Goal: Task Accomplishment & Management: Manage account settings

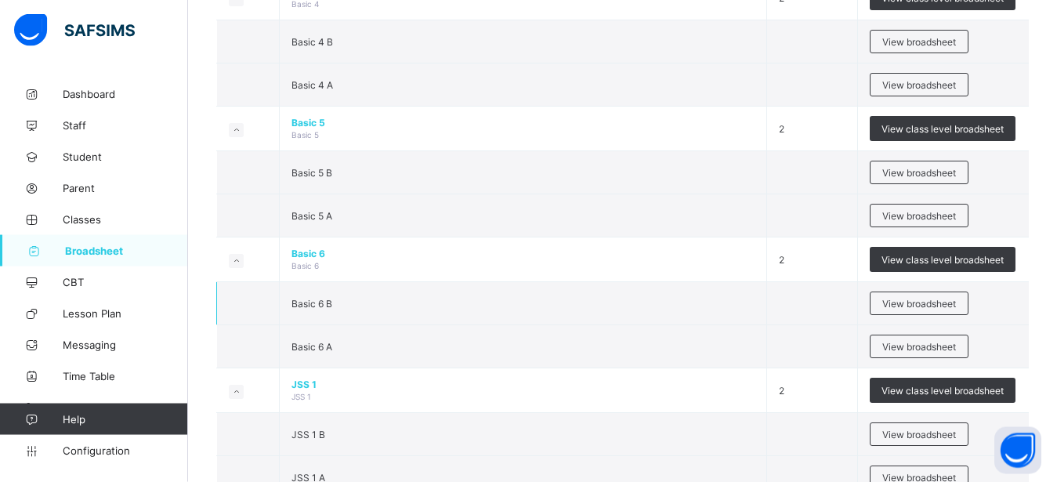
scroll to position [1012, 0]
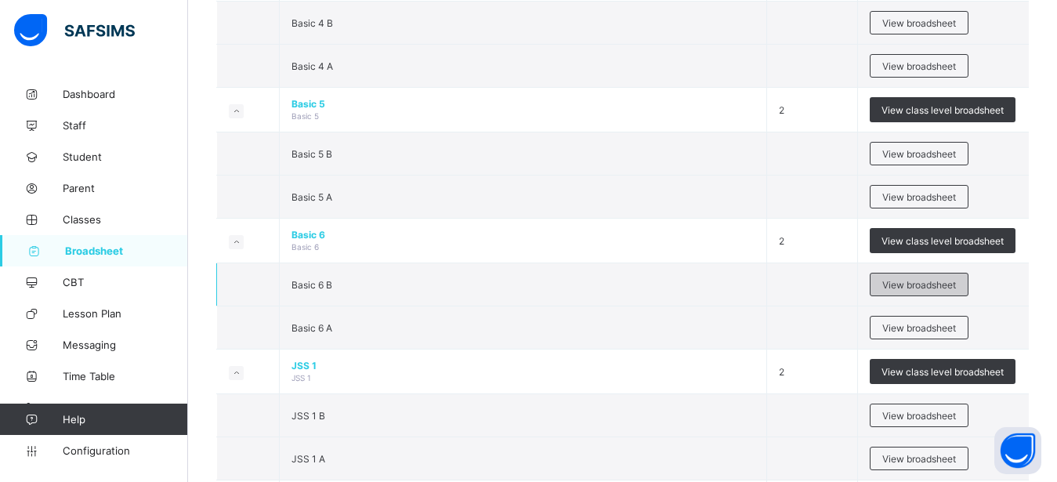
click at [906, 288] on span "View broadsheet" at bounding box center [919, 285] width 74 height 12
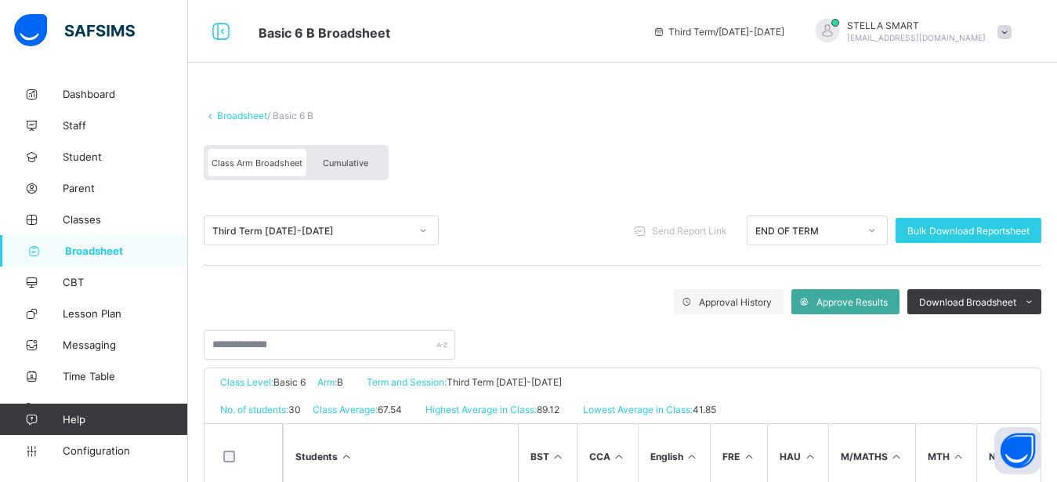
click at [340, 155] on div "Cumulative" at bounding box center [345, 162] width 78 height 27
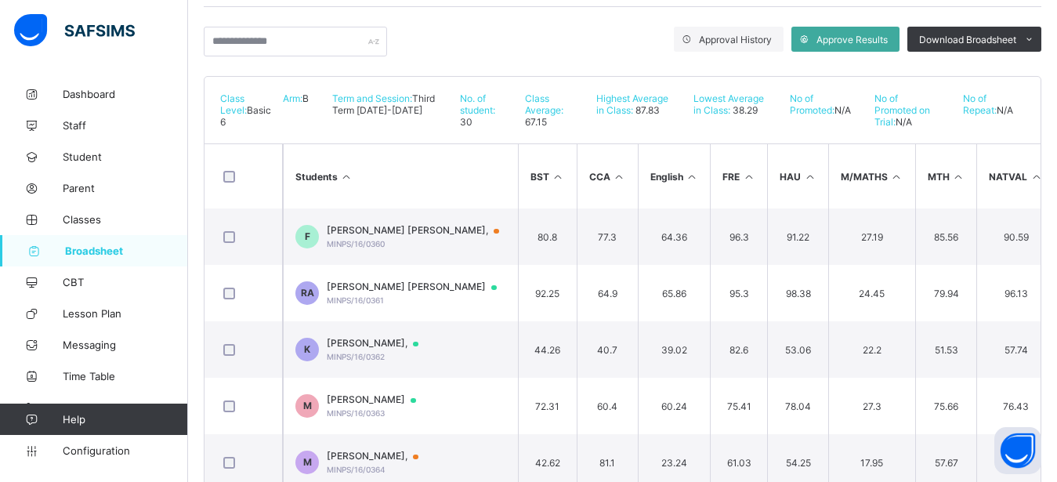
scroll to position [352, 0]
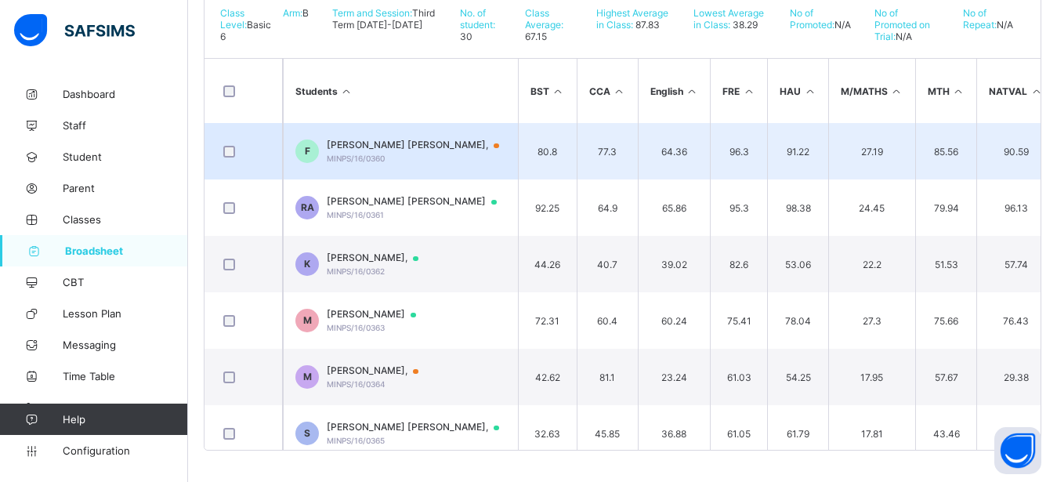
click at [476, 141] on td "F [PERSON_NAME] [PERSON_NAME], MINPS/16/0360" at bounding box center [400, 151] width 235 height 56
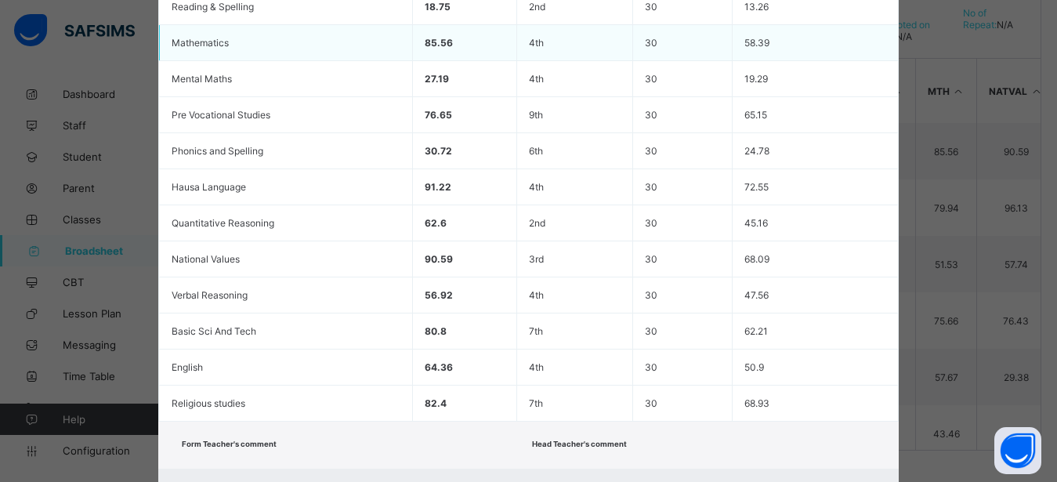
scroll to position [541, 0]
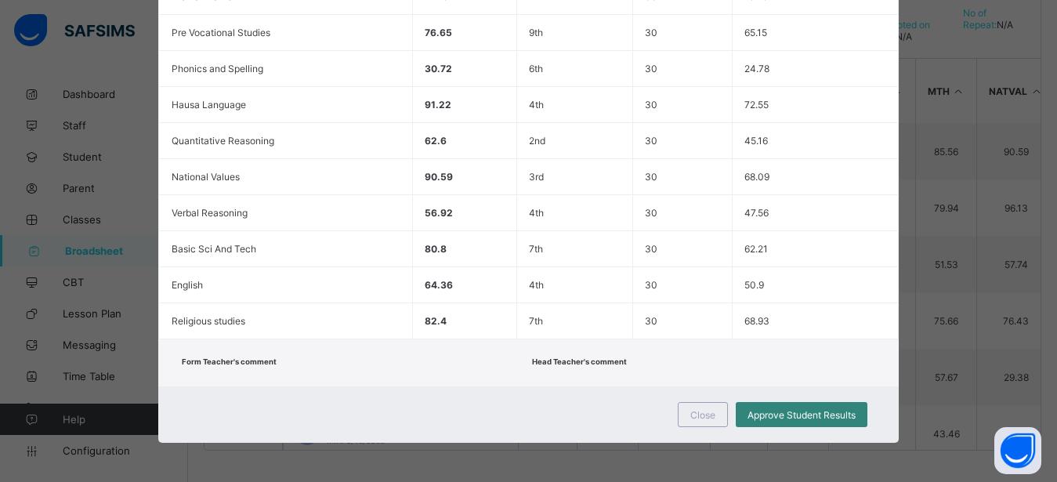
click at [756, 412] on span "Approve Student Results" at bounding box center [801, 415] width 108 height 12
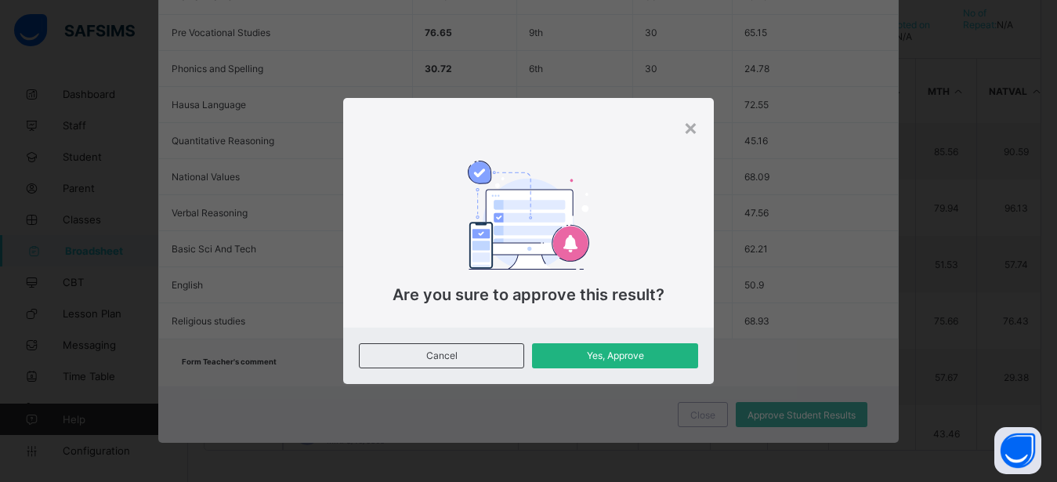
click at [652, 349] on div "Yes, Approve" at bounding box center [614, 355] width 165 height 25
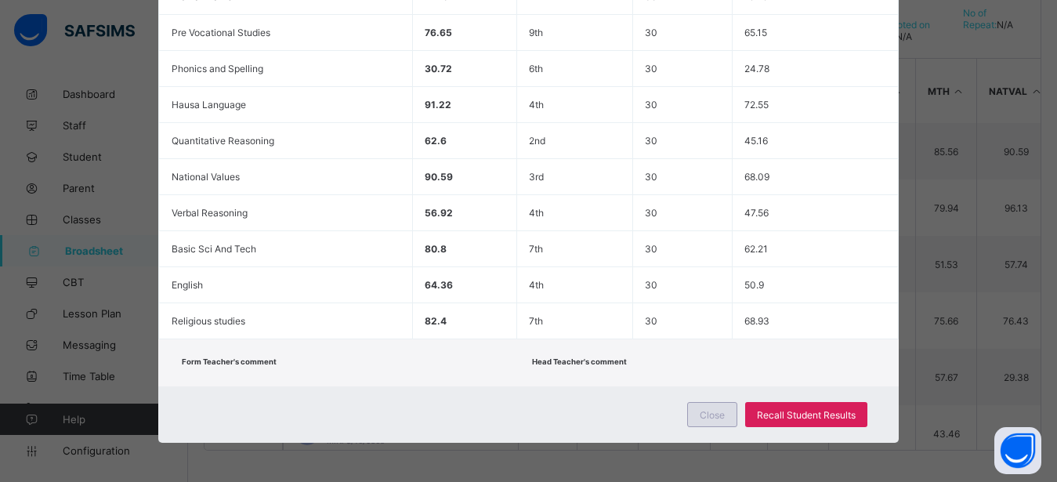
click at [702, 419] on span "Close" at bounding box center [712, 415] width 25 height 12
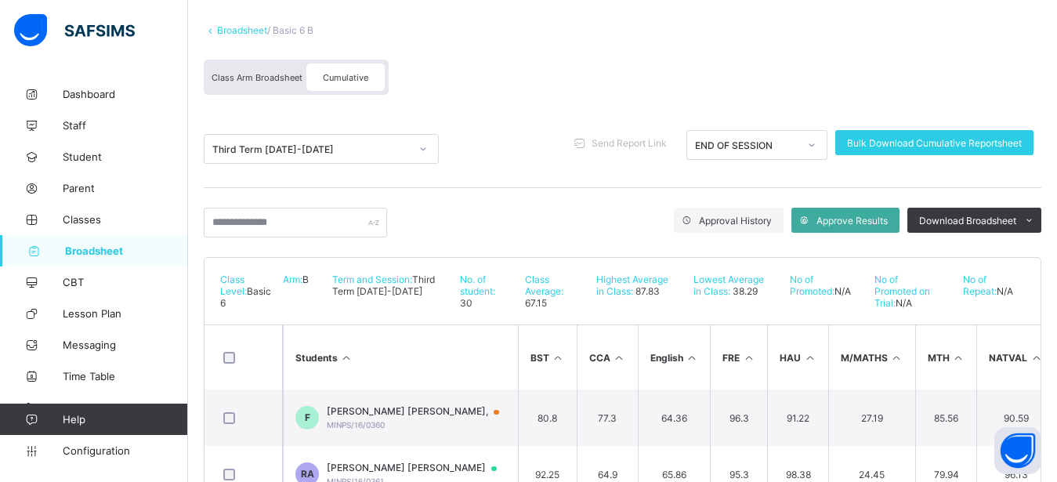
scroll to position [0, 0]
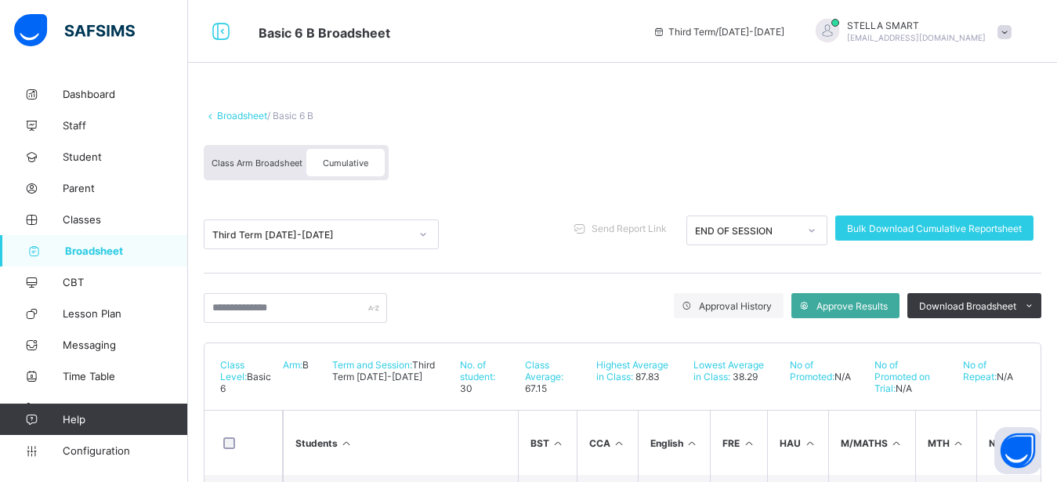
click at [385, 230] on div "Third Term [DATE]-[DATE]" at bounding box center [310, 235] width 197 height 12
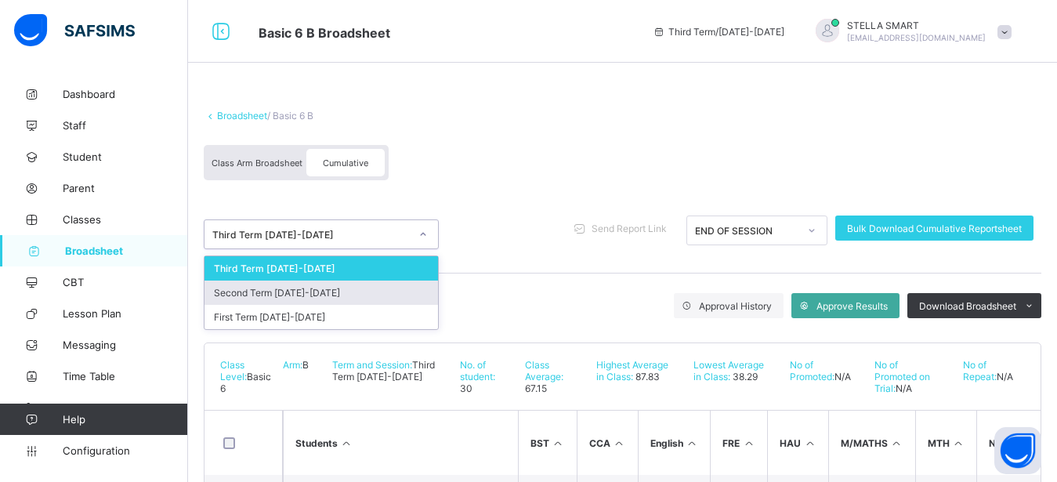
click at [375, 295] on div "Second Term [DATE]-[DATE]" at bounding box center [320, 292] width 233 height 24
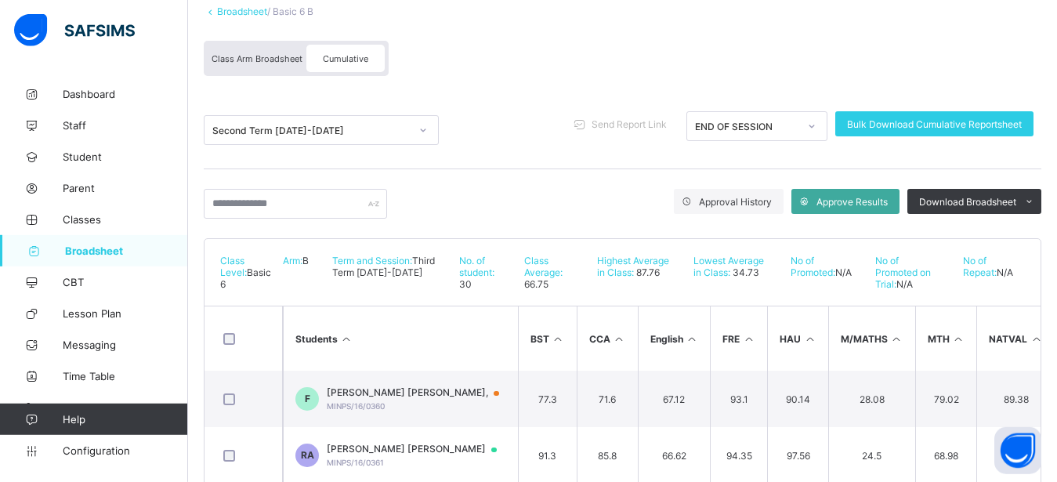
scroll to position [53, 0]
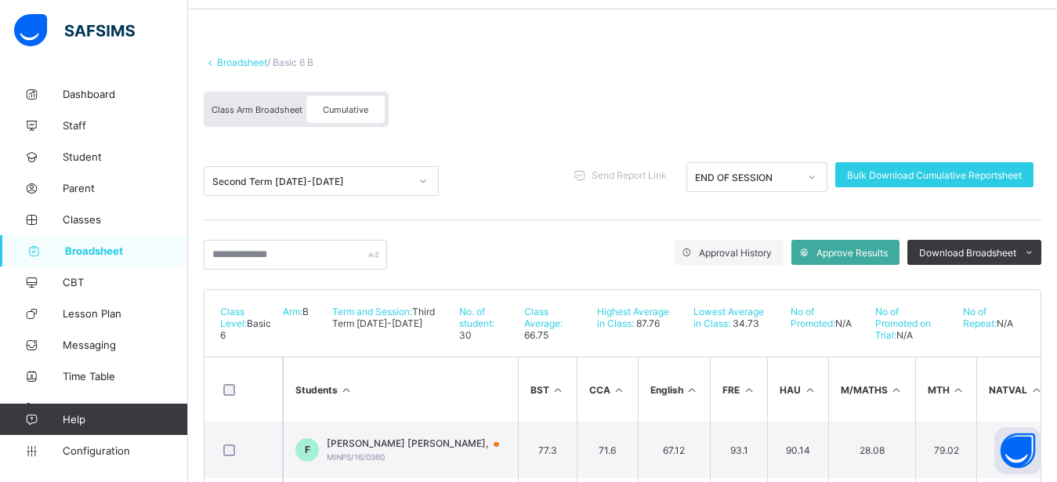
click at [266, 110] on span "Class Arm Broadsheet" at bounding box center [257, 109] width 91 height 11
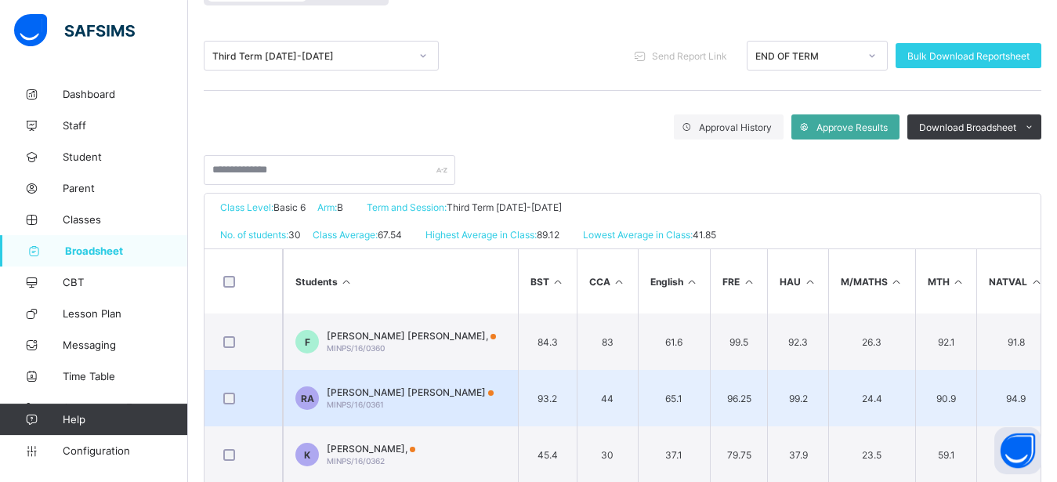
scroll to position [107, 0]
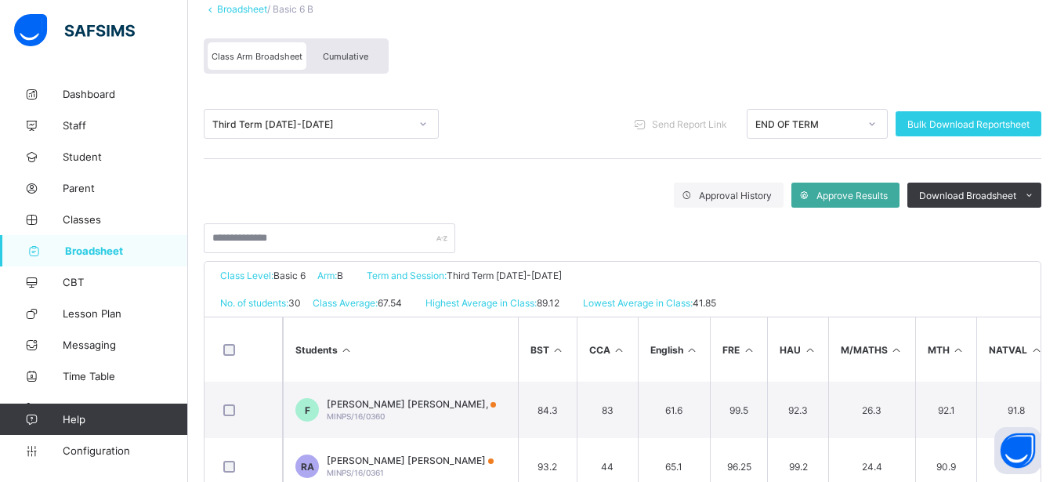
click at [414, 126] on div at bounding box center [423, 123] width 27 height 25
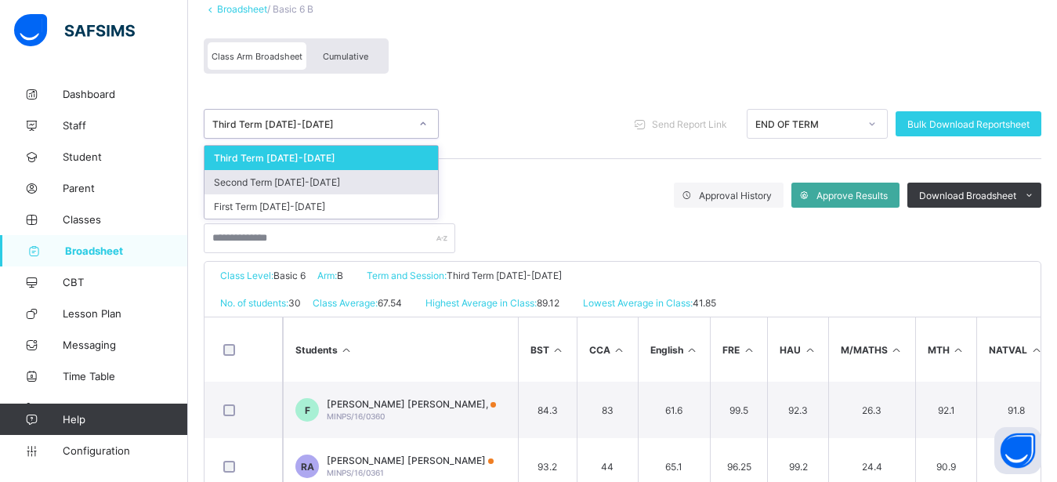
click at [418, 177] on div "Second Term [DATE]-[DATE]" at bounding box center [320, 182] width 233 height 24
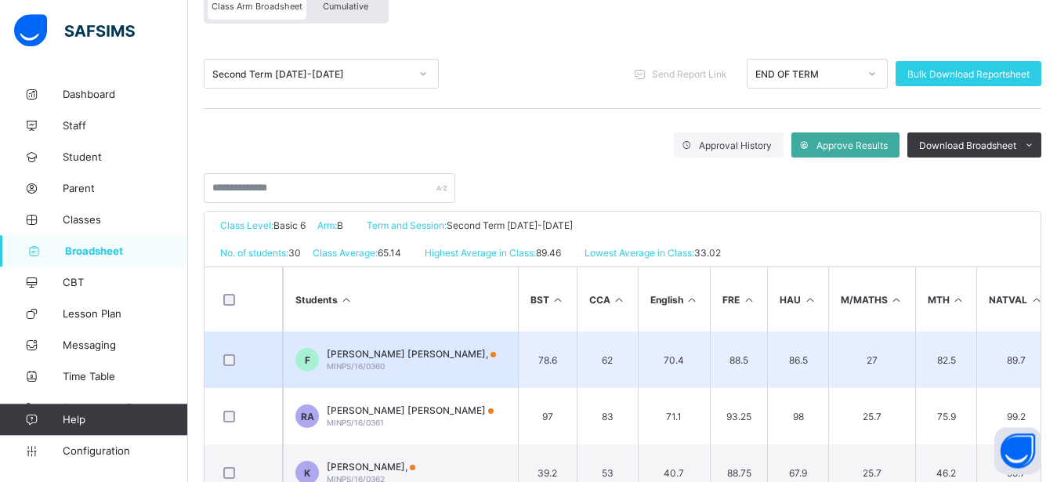
scroll to position [160, 0]
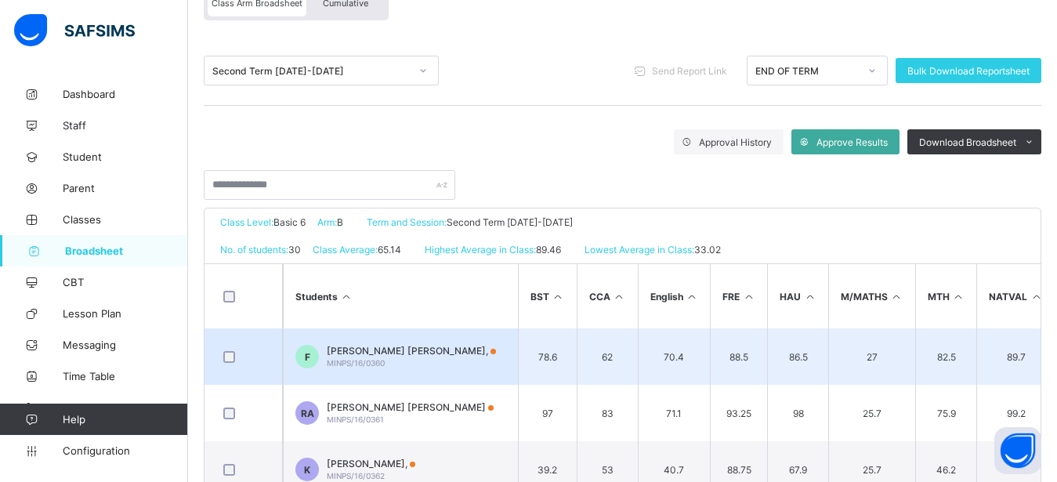
click at [478, 347] on td "F [PERSON_NAME] [PERSON_NAME], MINPS/16/0360" at bounding box center [400, 356] width 235 height 56
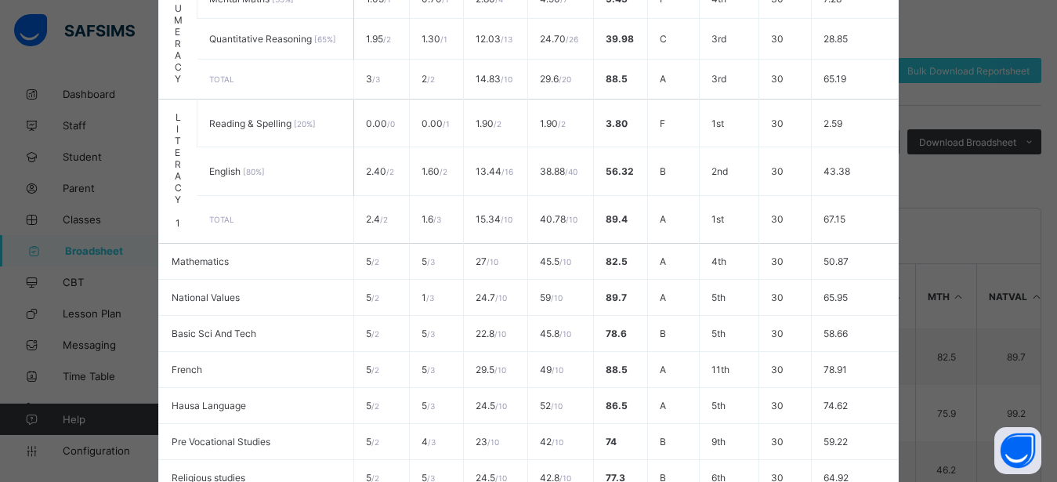
scroll to position [744, 0]
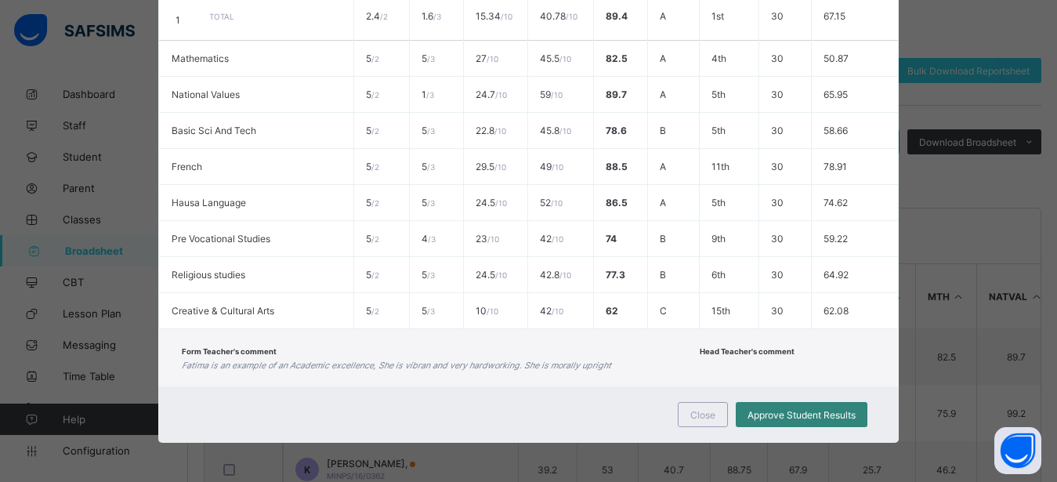
click at [753, 418] on span "Approve Student Results" at bounding box center [801, 415] width 108 height 12
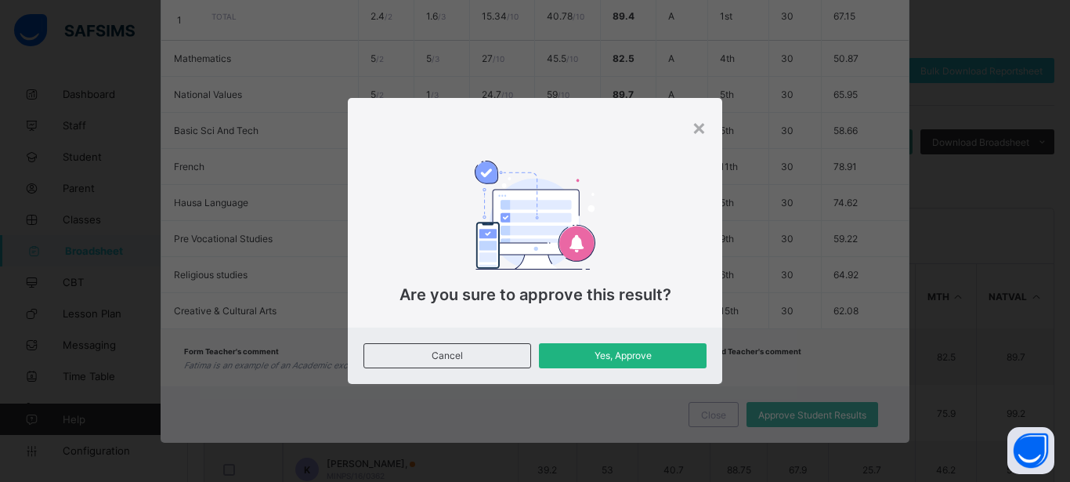
click at [620, 356] on span "Yes, Approve" at bounding box center [623, 355] width 144 height 12
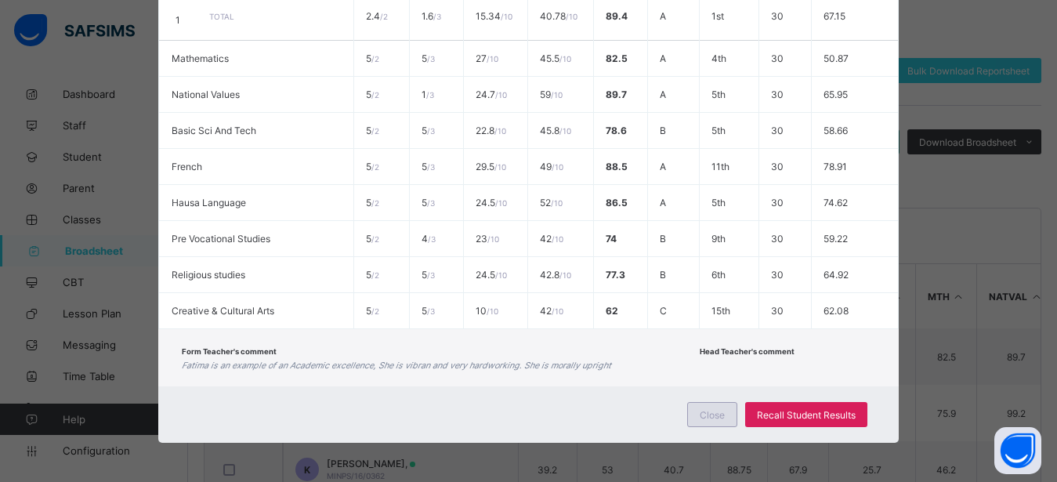
click at [708, 418] on span "Close" at bounding box center [712, 415] width 25 height 12
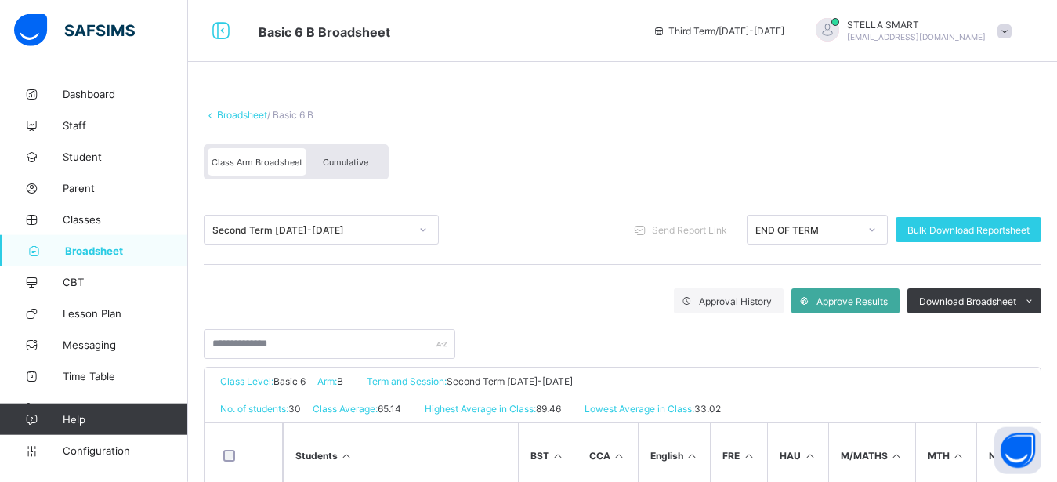
scroll to position [0, 0]
click at [403, 228] on div "Second Term [DATE]-[DATE]" at bounding box center [310, 231] width 197 height 12
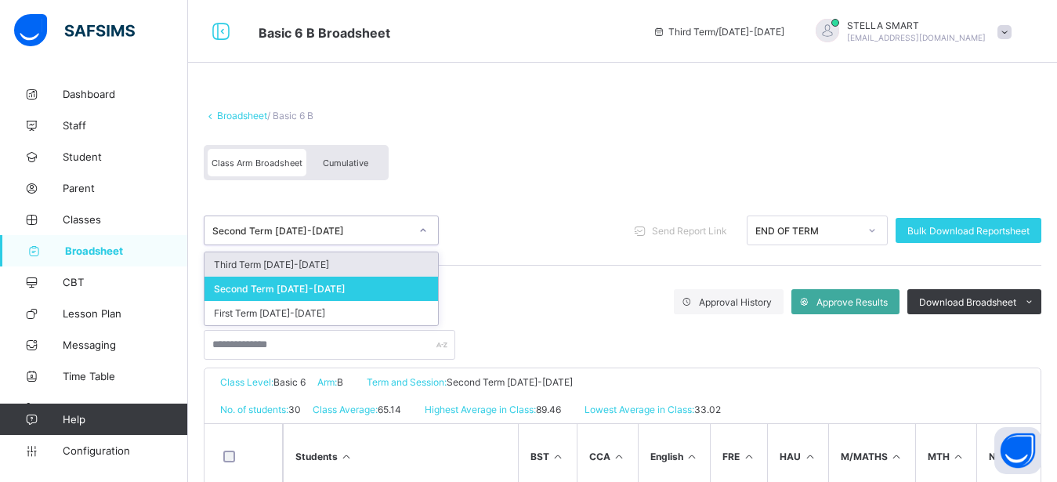
click at [373, 266] on div "Third Term [DATE]-[DATE]" at bounding box center [320, 264] width 233 height 24
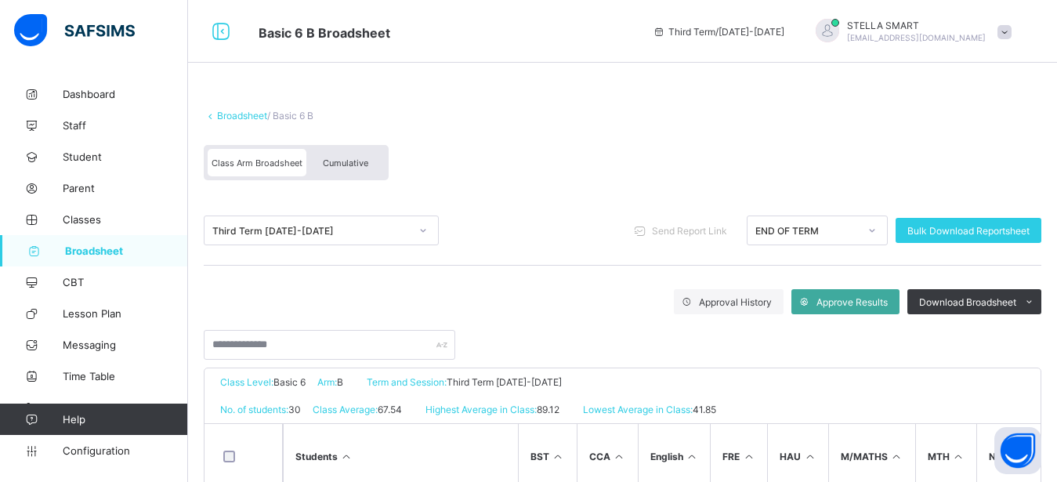
scroll to position [53, 0]
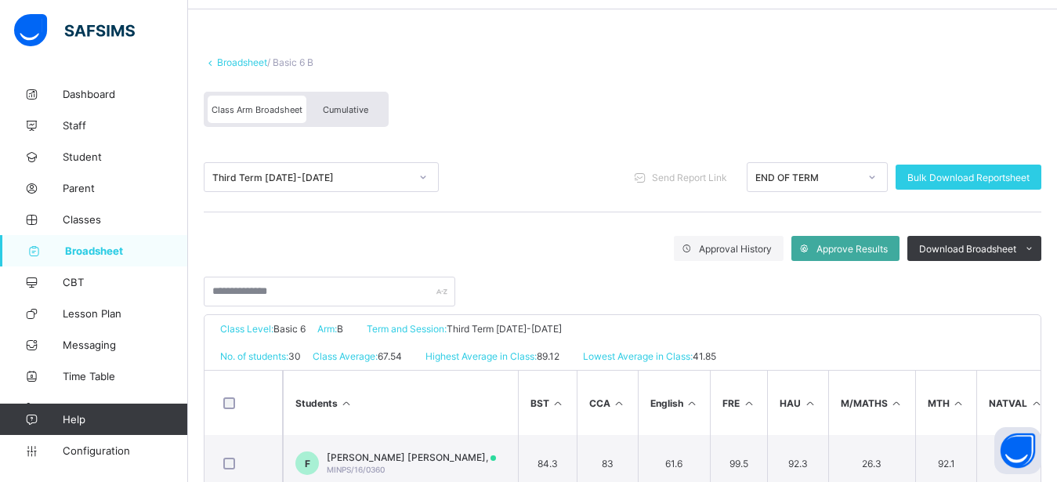
click at [355, 101] on div "Cumulative" at bounding box center [345, 109] width 78 height 27
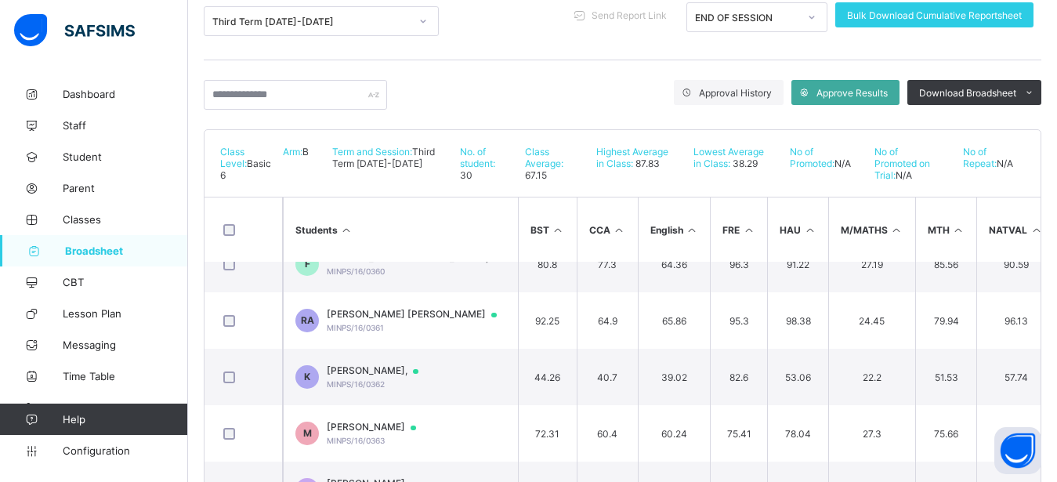
scroll to position [0, 0]
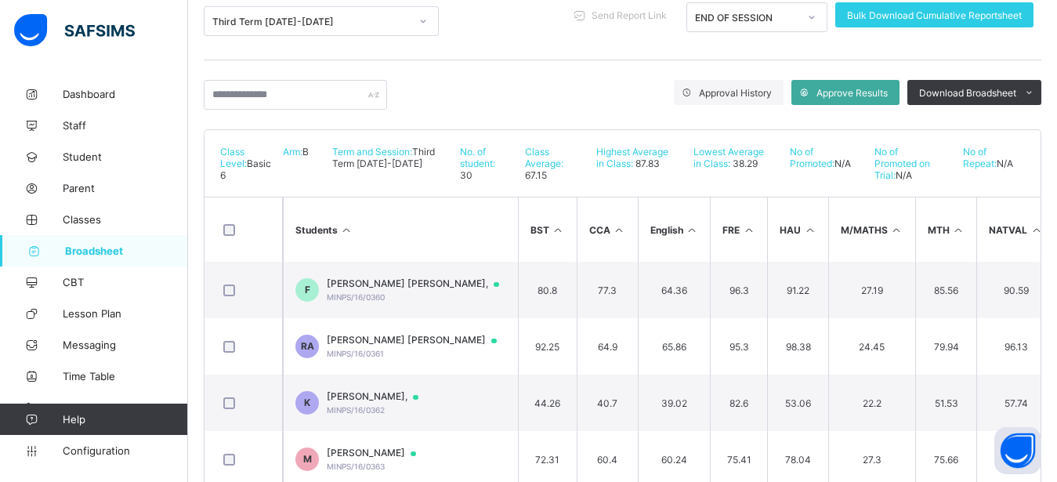
click at [84, 253] on span "Broadsheet" at bounding box center [126, 250] width 123 height 13
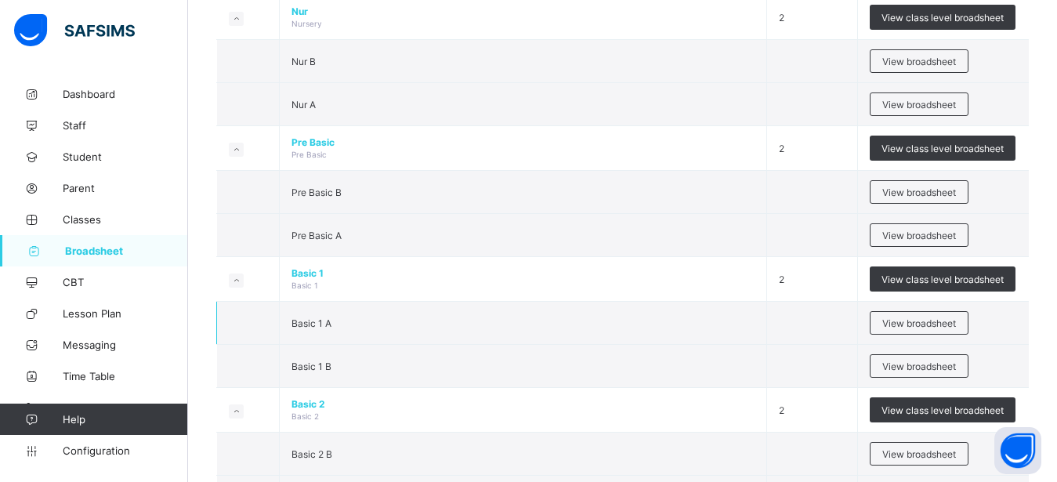
scroll to position [426, 0]
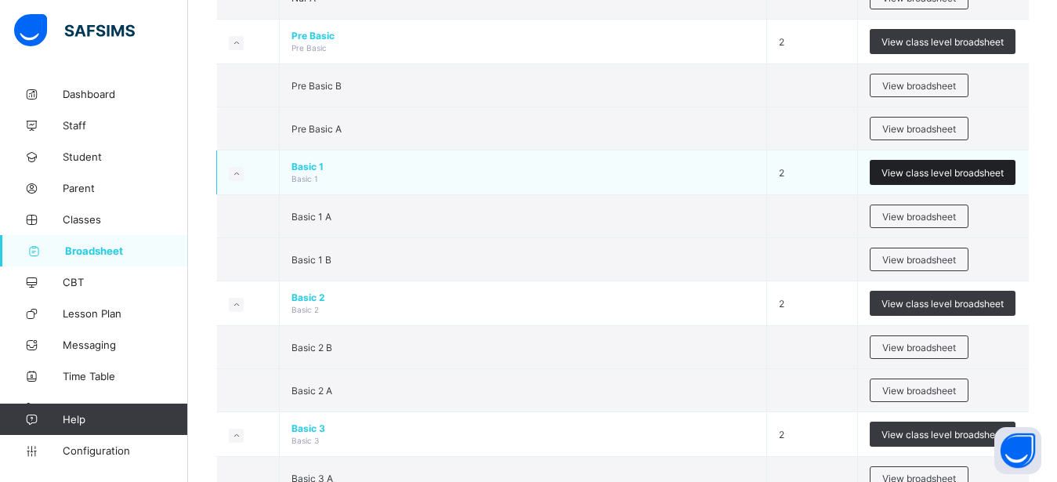
click at [971, 175] on span "View class level broadsheet" at bounding box center [942, 173] width 122 height 12
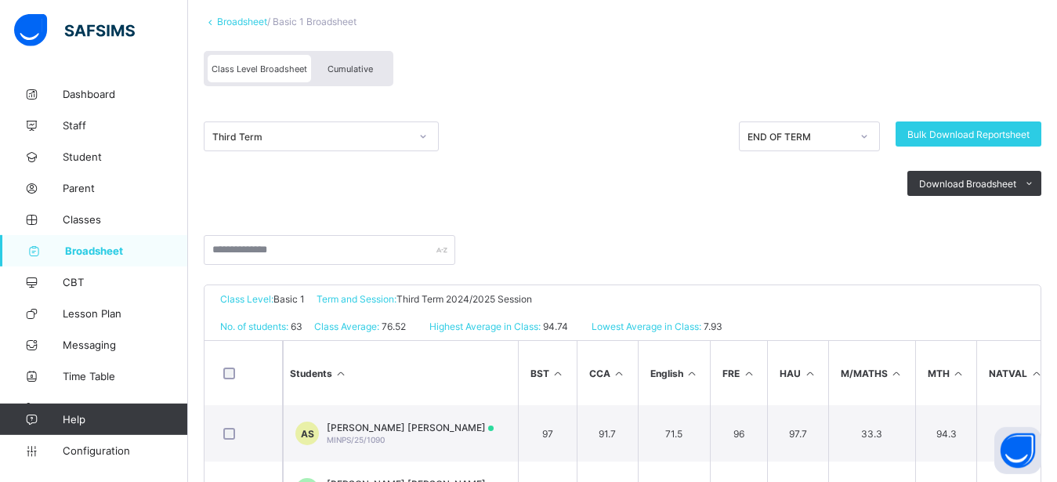
scroll to position [160, 0]
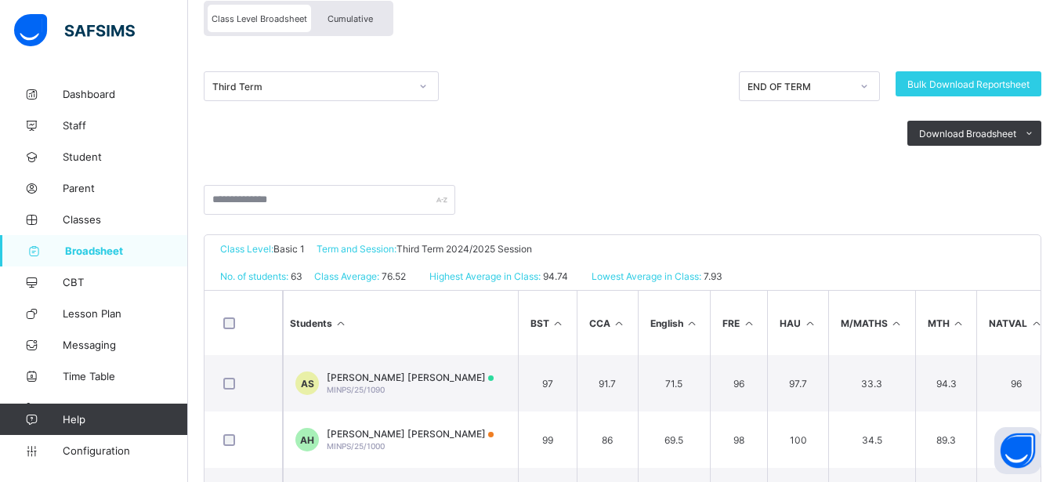
click at [349, 13] on span "Cumulative" at bounding box center [349, 18] width 45 height 11
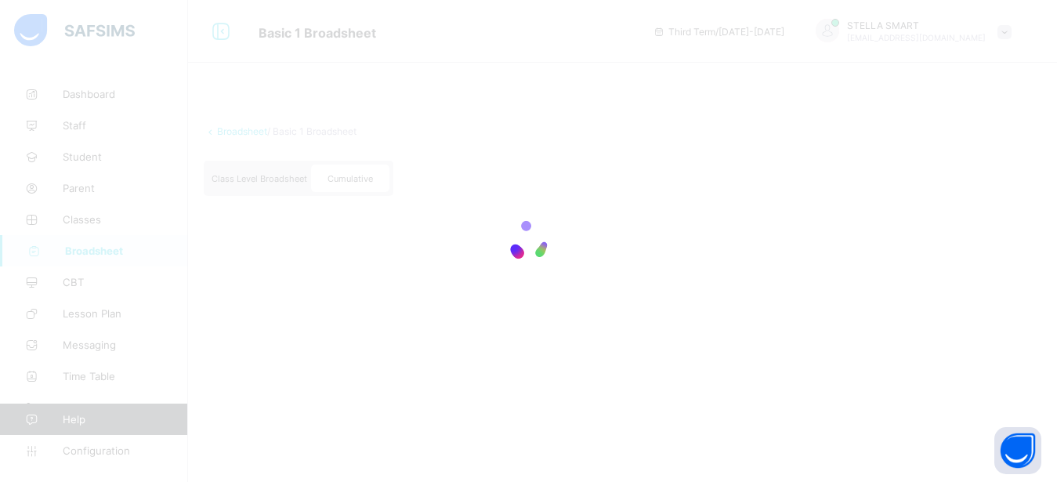
scroll to position [0, 0]
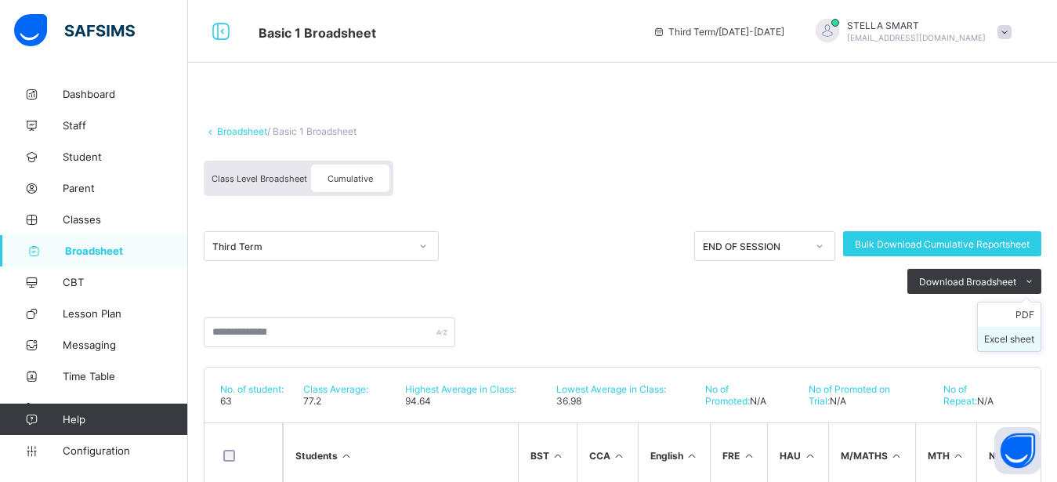
click at [1029, 343] on li "Excel sheet" at bounding box center [1009, 339] width 63 height 24
click at [565, 276] on div "Download Broadsheet PDF Excel sheet" at bounding box center [622, 281] width 837 height 25
click at [105, 247] on span "Broadsheet" at bounding box center [126, 250] width 123 height 13
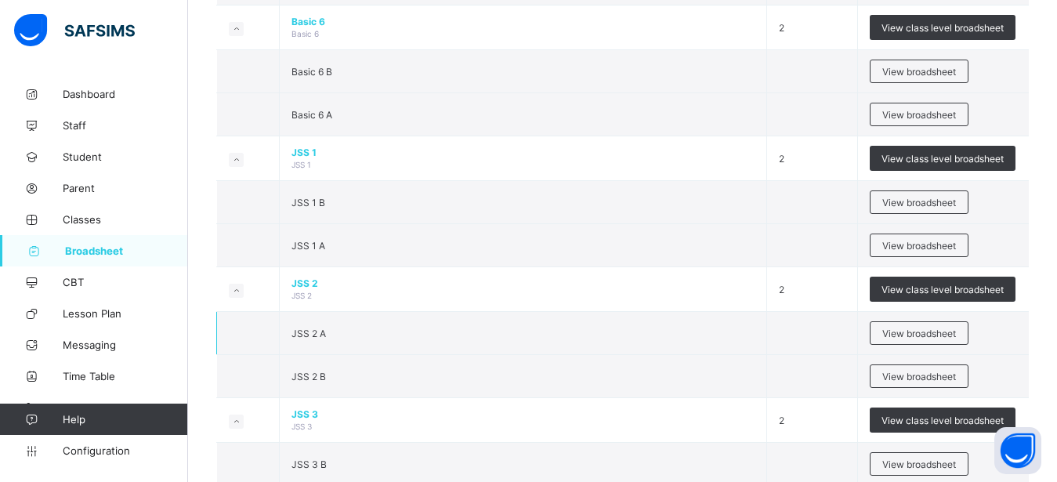
scroll to position [959, 0]
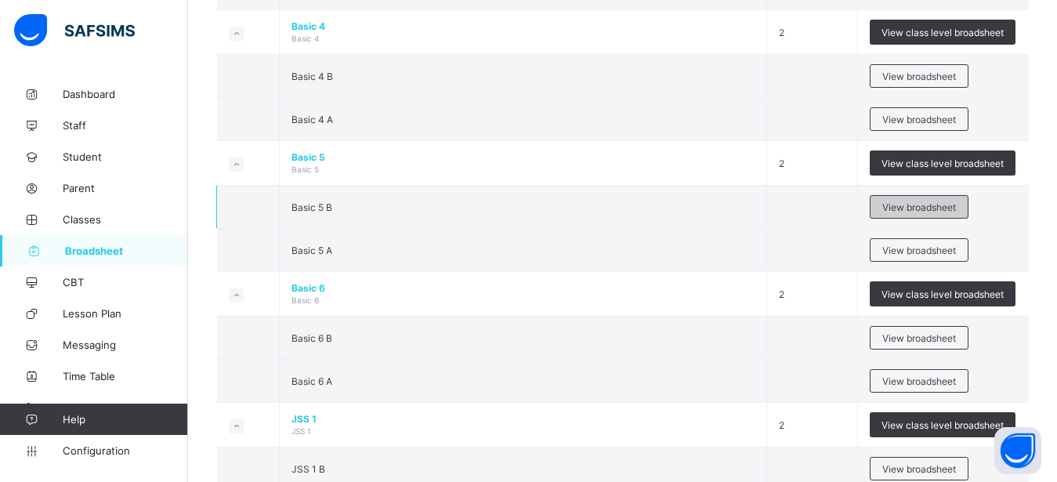
click at [918, 209] on span "View broadsheet" at bounding box center [919, 207] width 74 height 12
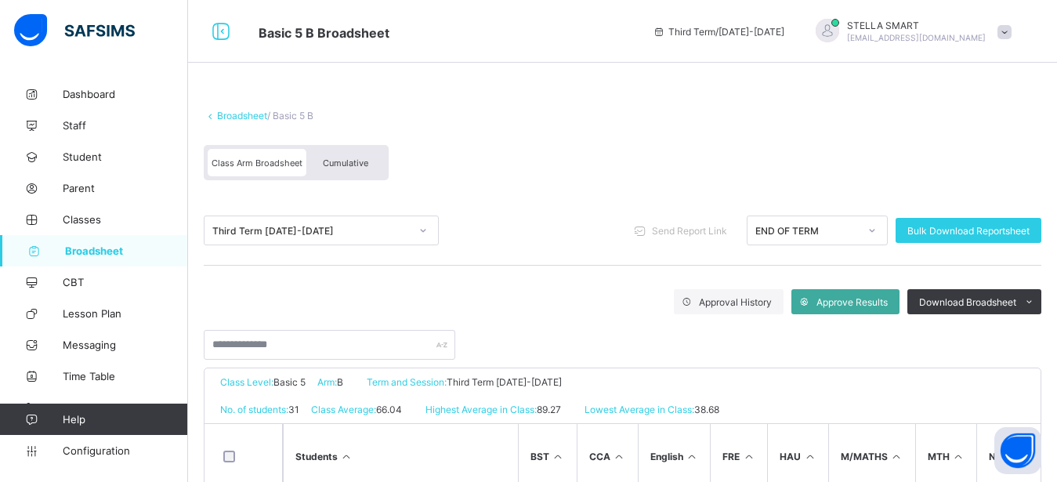
click at [324, 153] on div "Cumulative" at bounding box center [345, 162] width 78 height 27
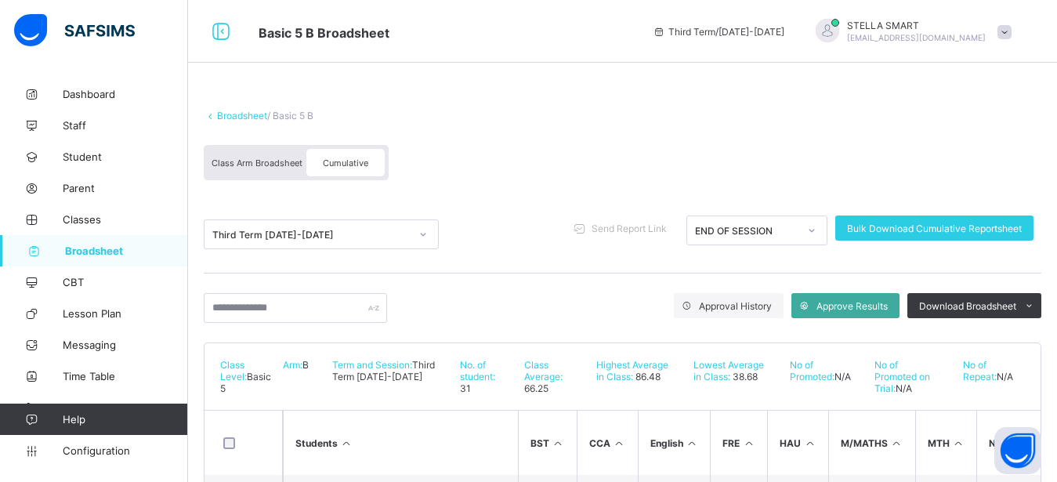
scroll to position [94, 0]
click at [724, 118] on div "Broadsheet / Basic 5 B" at bounding box center [622, 116] width 837 height 12
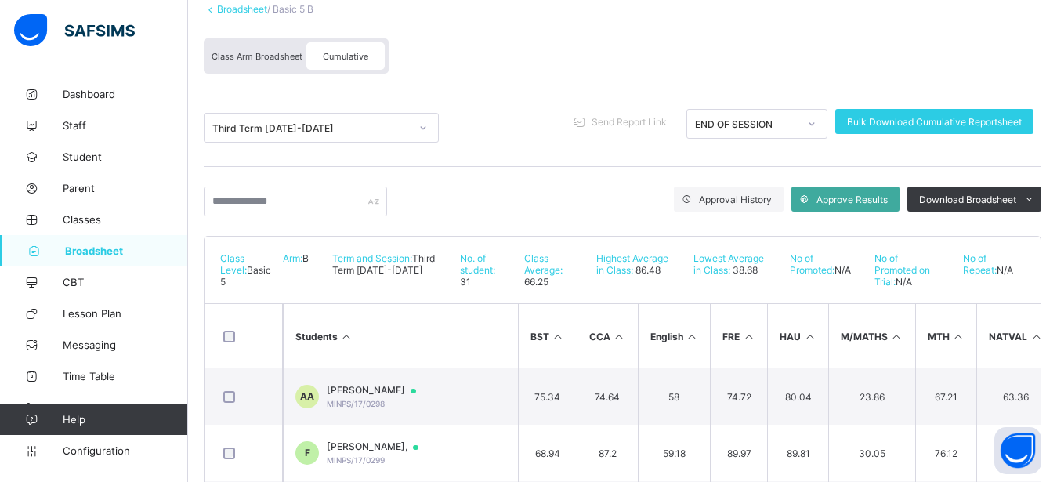
scroll to position [0, 0]
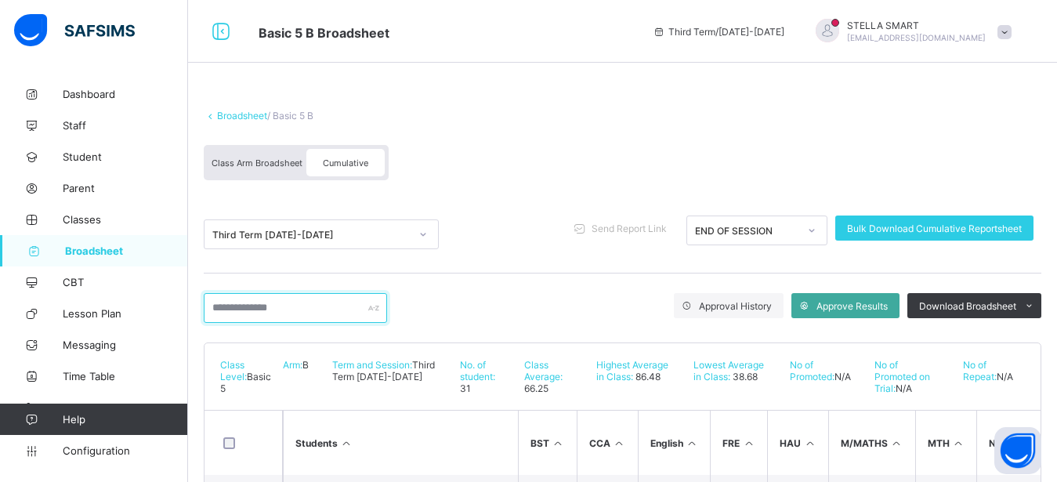
click at [291, 311] on input "text" at bounding box center [295, 308] width 183 height 30
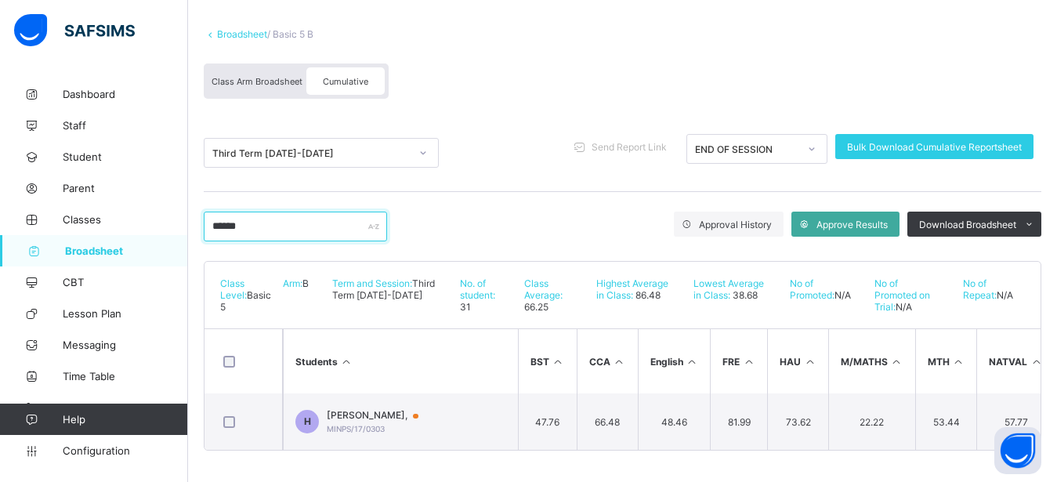
scroll to position [42, 0]
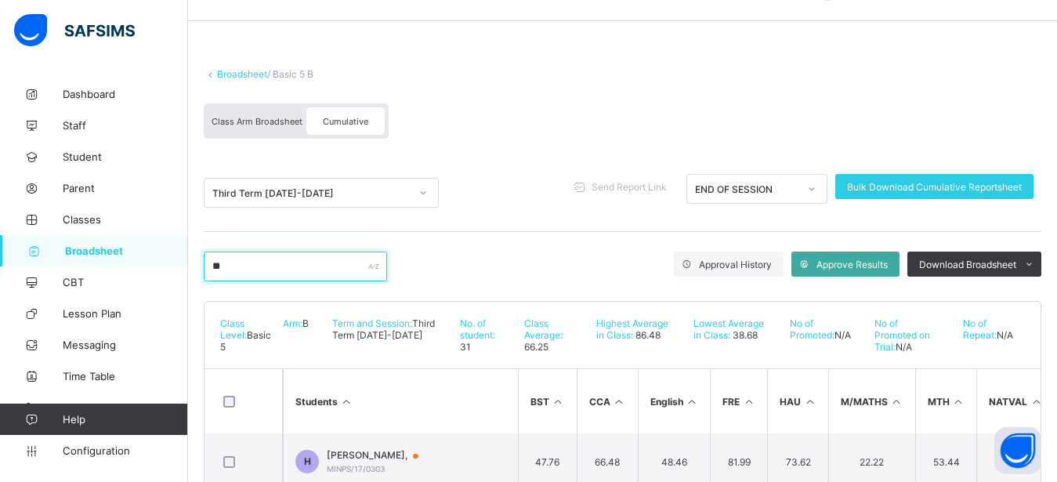
type input "*"
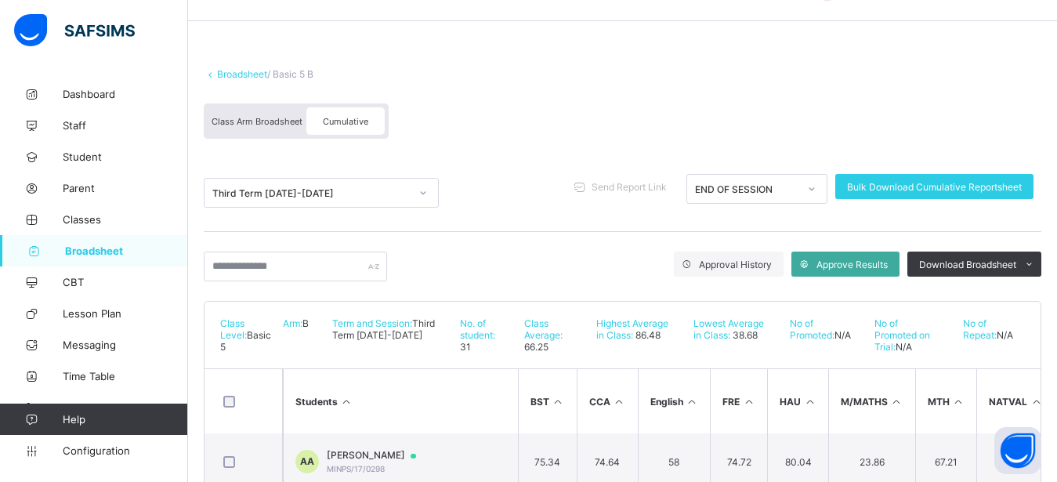
click at [95, 255] on span "Broadsheet" at bounding box center [126, 250] width 123 height 13
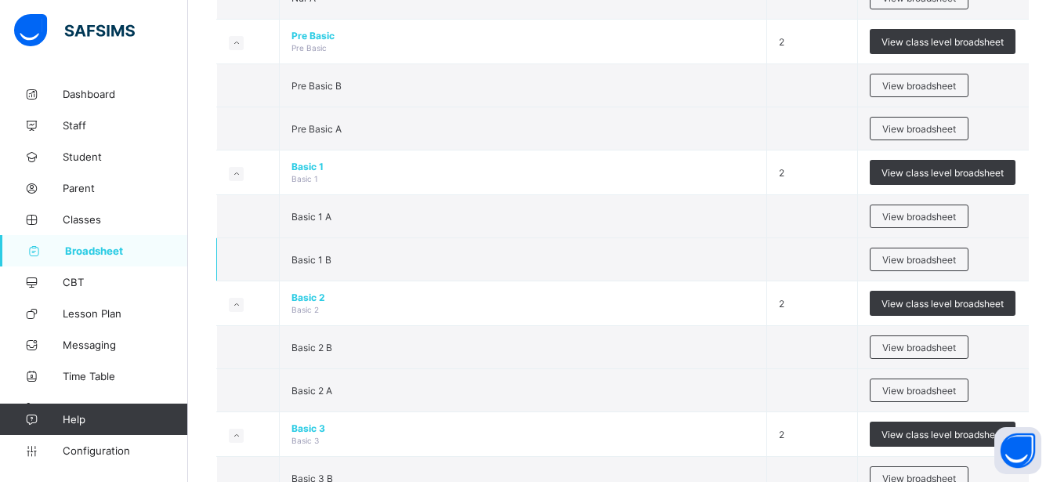
scroll to position [479, 0]
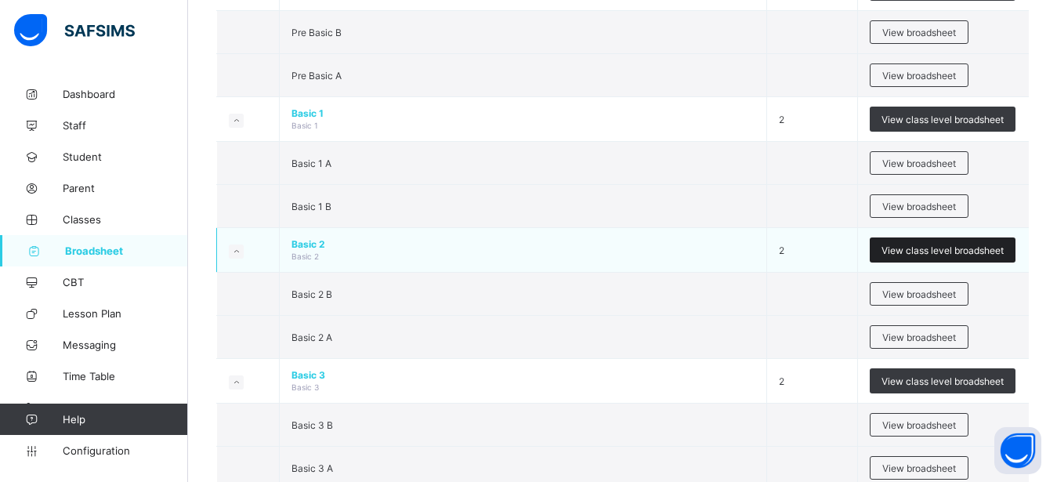
click at [995, 250] on span "View class level broadsheet" at bounding box center [942, 250] width 122 height 12
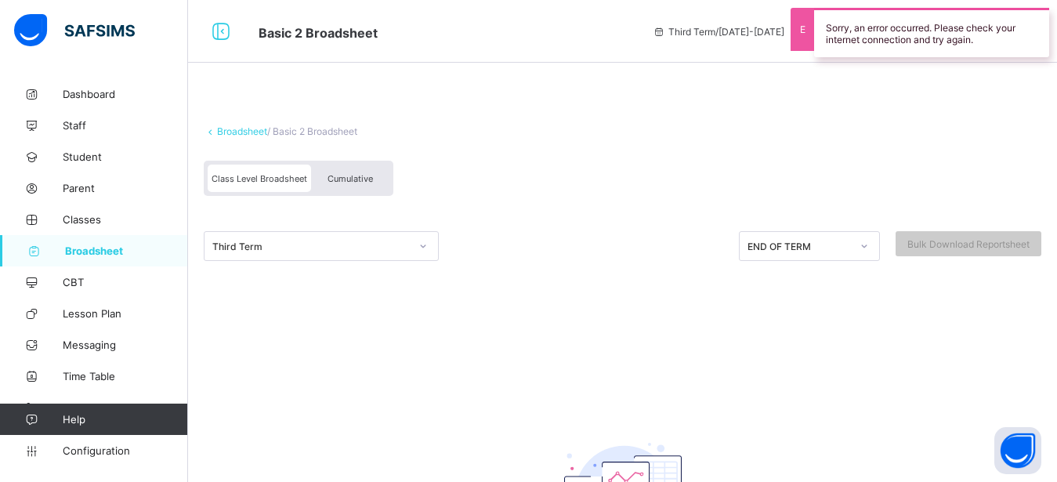
click at [366, 182] on span "Cumulative" at bounding box center [349, 178] width 45 height 11
